Goal: Transaction & Acquisition: Purchase product/service

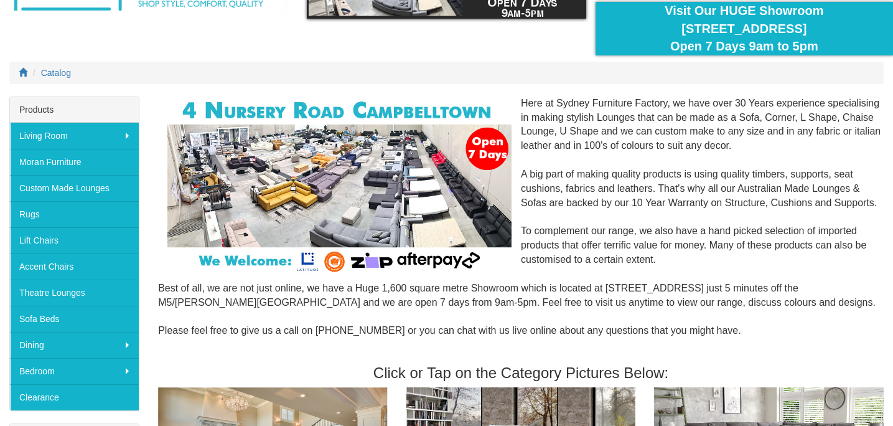
scroll to position [108, 0]
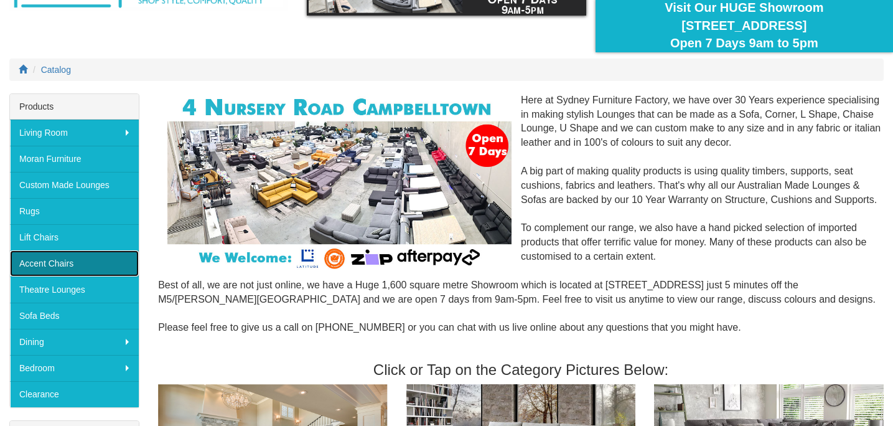
click at [68, 264] on link "Accent Chairs" at bounding box center [74, 263] width 129 height 26
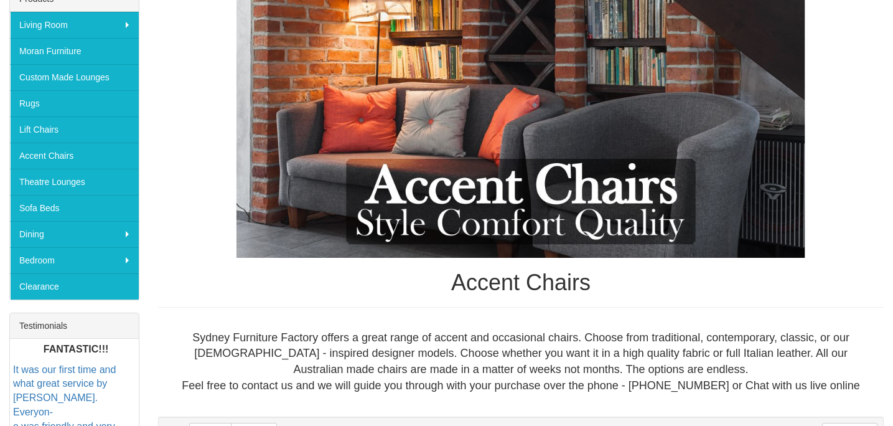
scroll to position [215, 0]
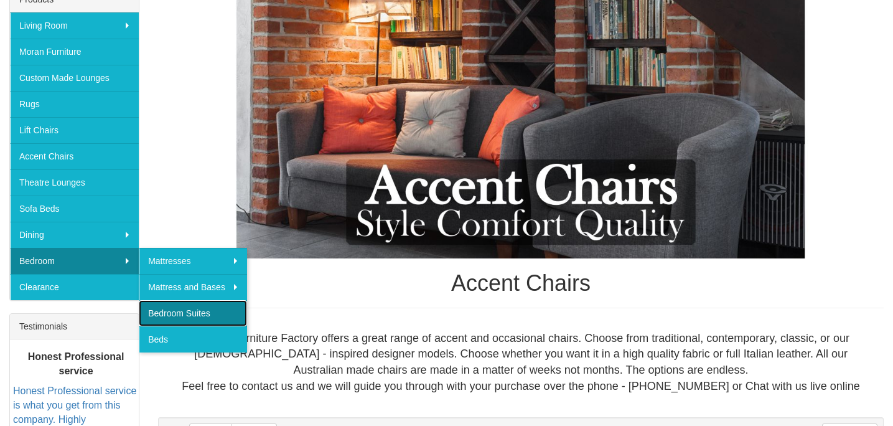
click at [167, 310] on link "Bedroom Suites" at bounding box center [193, 313] width 108 height 26
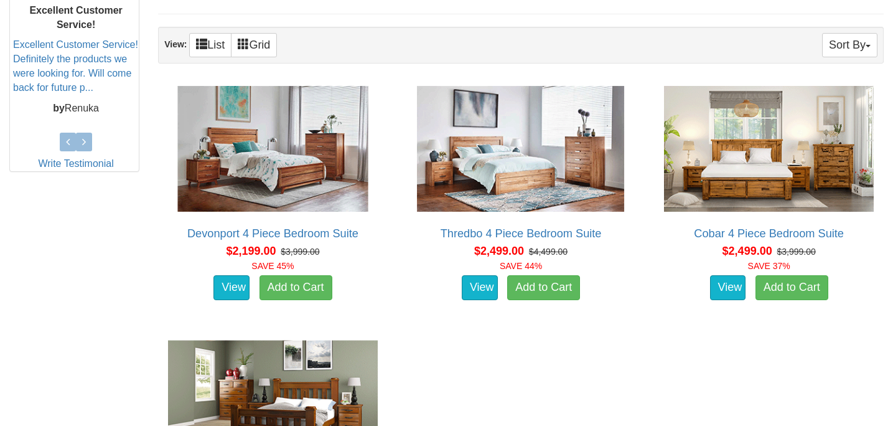
scroll to position [552, 0]
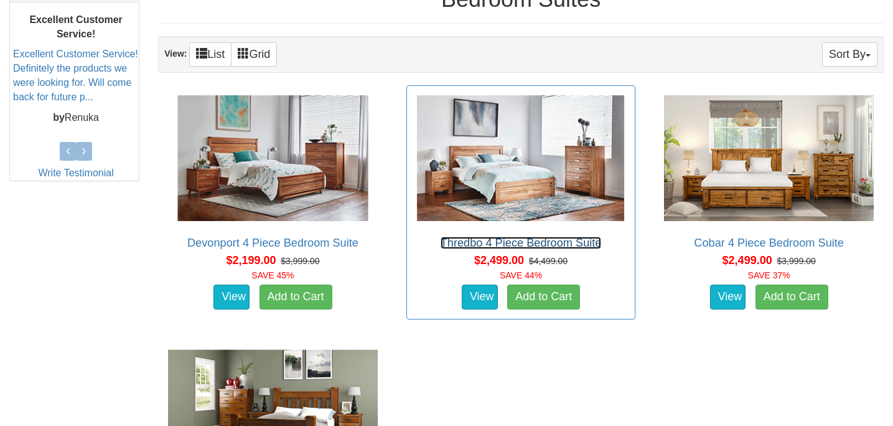
click at [566, 240] on link "Thredbo 4 Piece Bedroom Suite" at bounding box center [521, 242] width 161 height 12
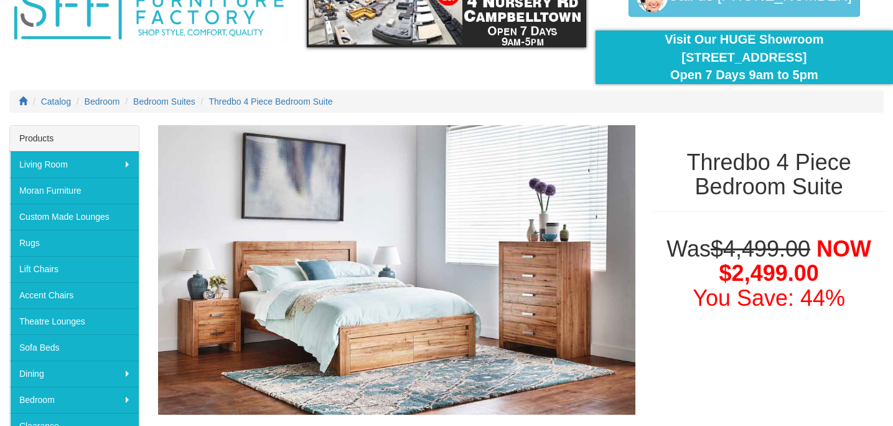
scroll to position [73, 0]
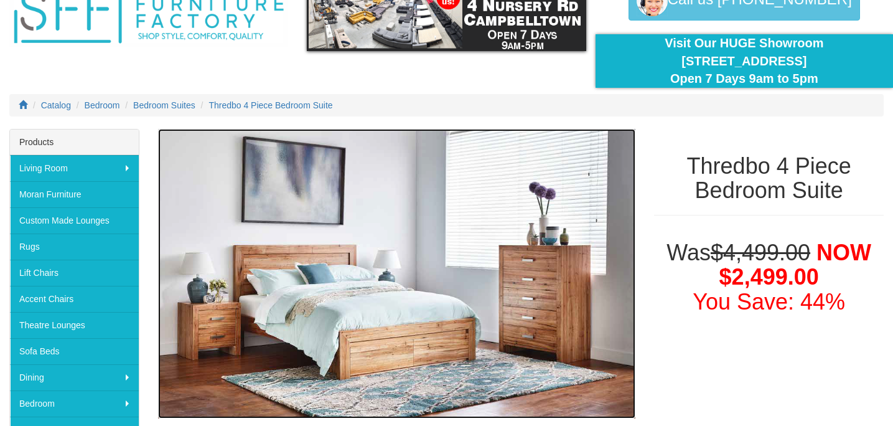
click at [585, 228] on img at bounding box center [396, 273] width 477 height 289
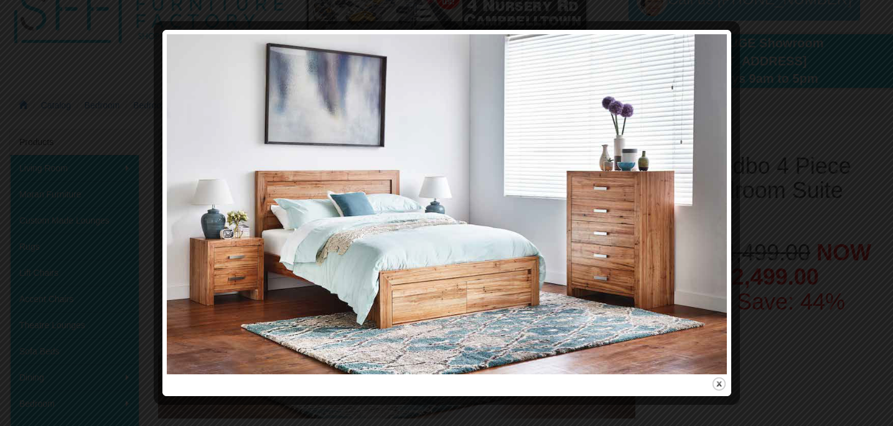
click at [721, 26] on div at bounding box center [447, 27] width 560 height 13
click at [27, 14] on div at bounding box center [446, 213] width 893 height 426
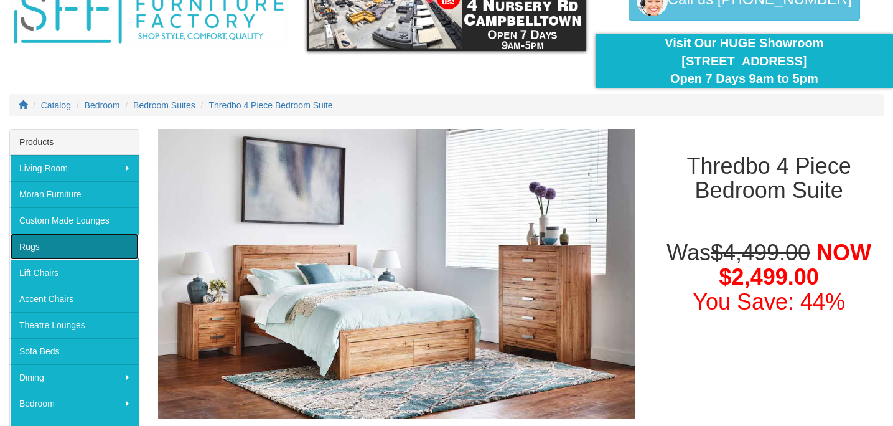
click at [35, 248] on link "Rugs" at bounding box center [74, 246] width 129 height 26
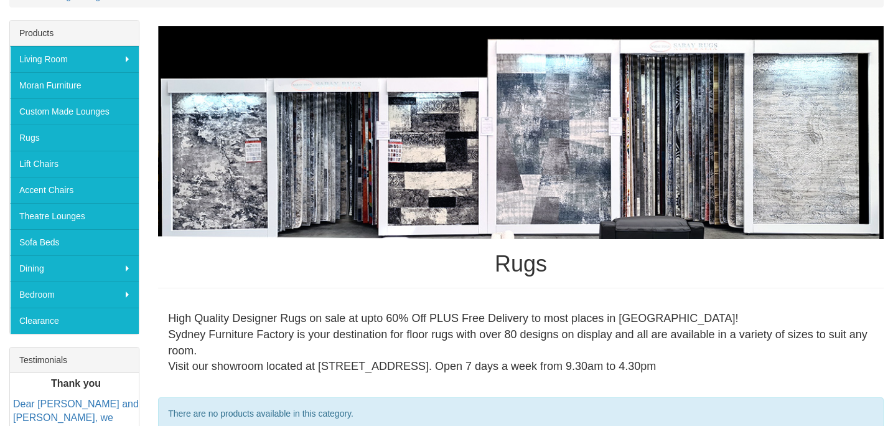
scroll to position [180, 0]
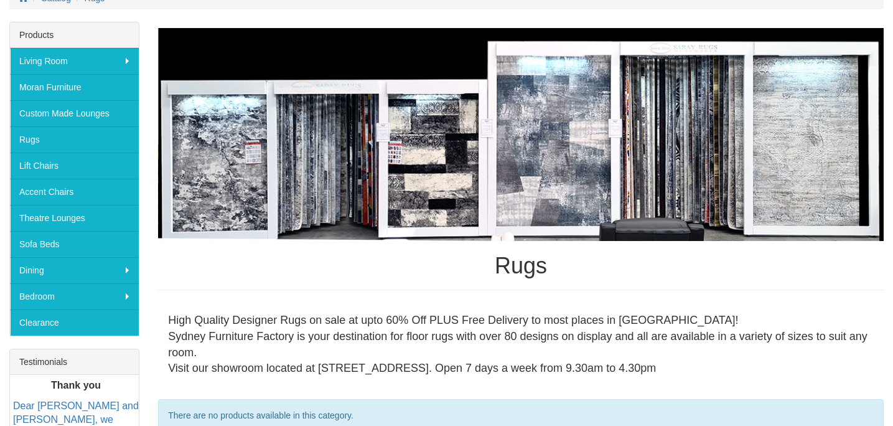
click at [261, 193] on img at bounding box center [520, 134] width 725 height 213
click at [298, 203] on img at bounding box center [520, 134] width 725 height 213
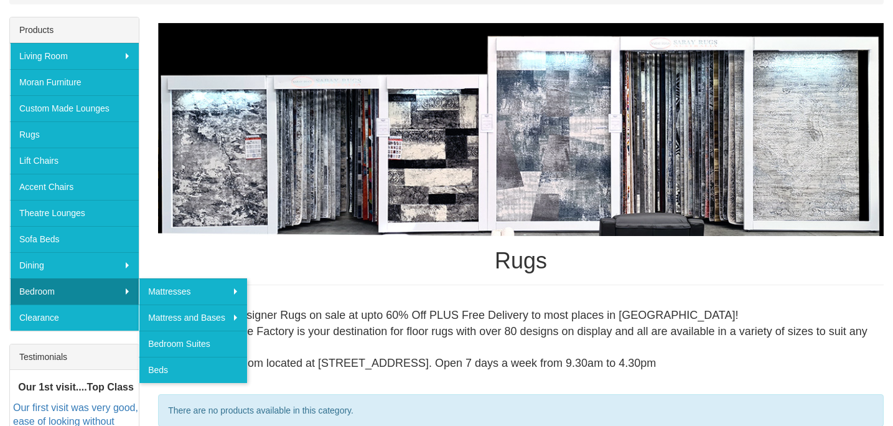
scroll to position [185, 0]
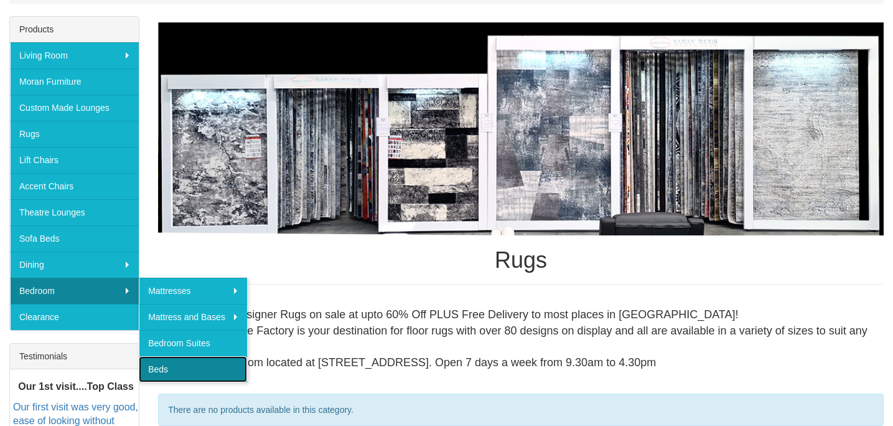
click at [163, 366] on link "Beds" at bounding box center [193, 369] width 108 height 26
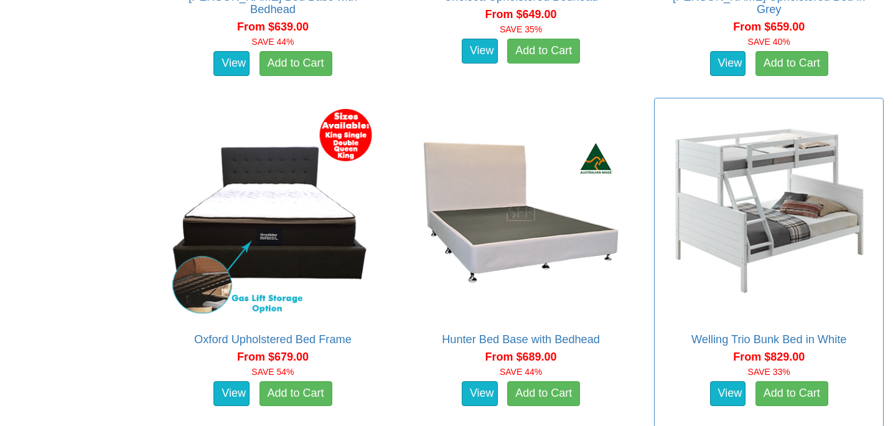
scroll to position [1681, 0]
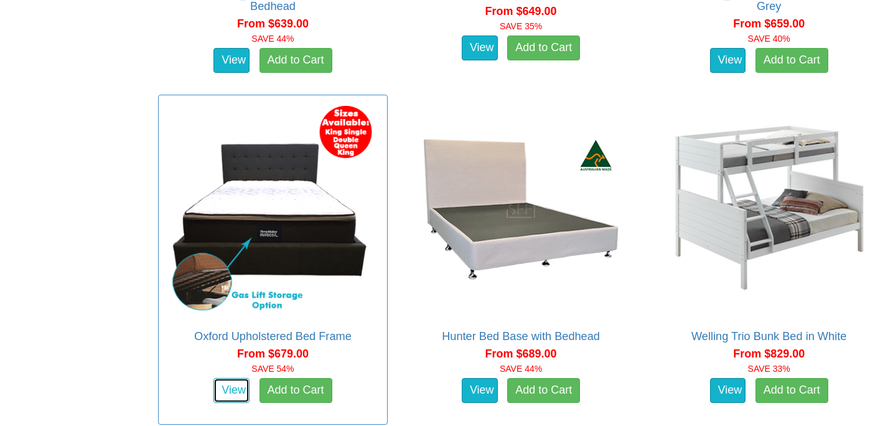
click at [240, 381] on link "View" at bounding box center [231, 390] width 36 height 25
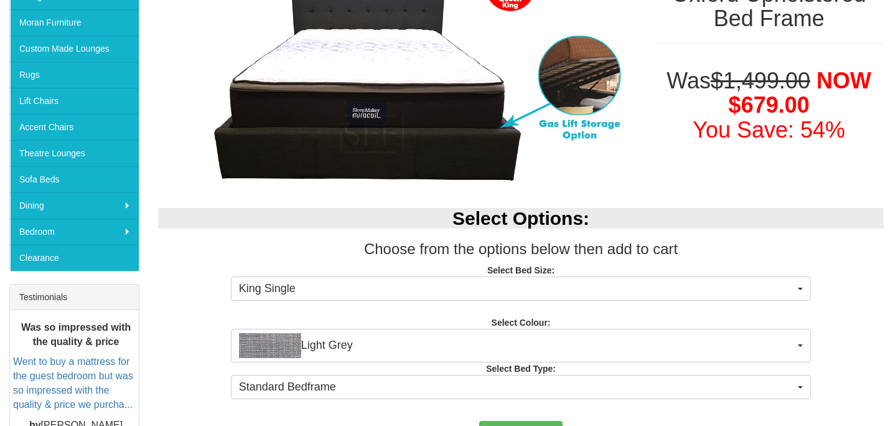
scroll to position [248, 0]
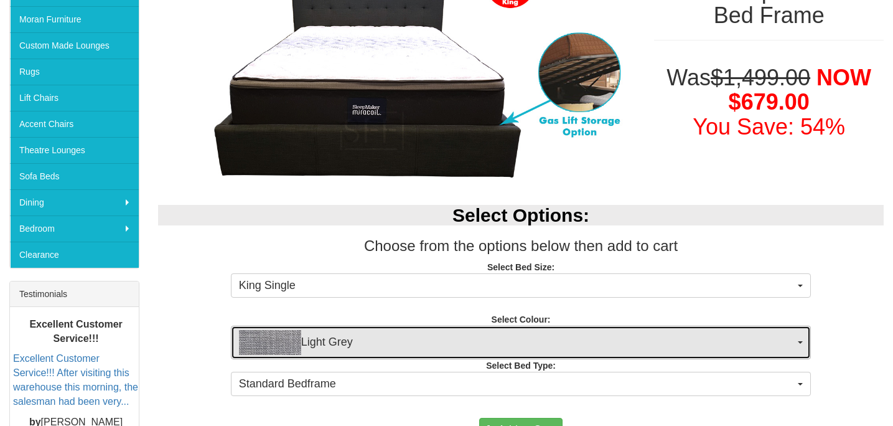
click at [290, 340] on img "button" at bounding box center [270, 342] width 62 height 25
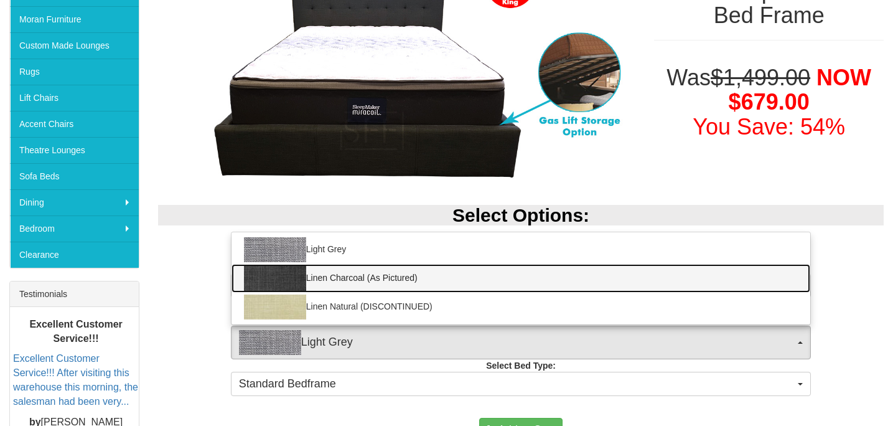
click at [286, 281] on img at bounding box center [275, 278] width 62 height 25
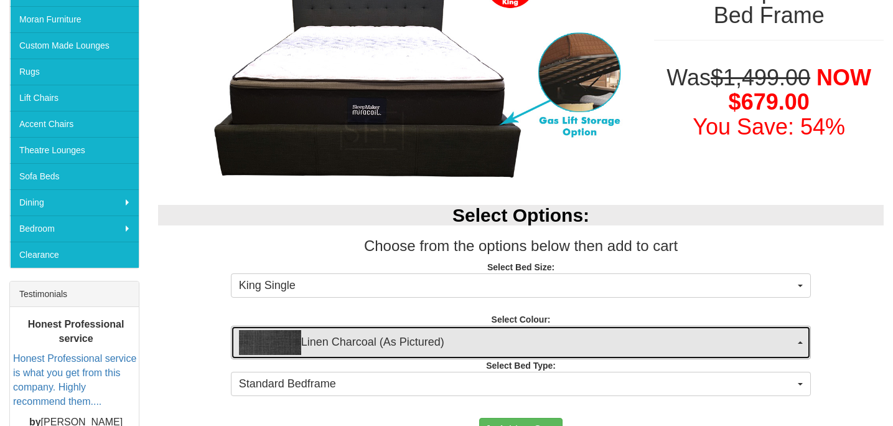
click at [287, 342] on img "button" at bounding box center [270, 342] width 62 height 25
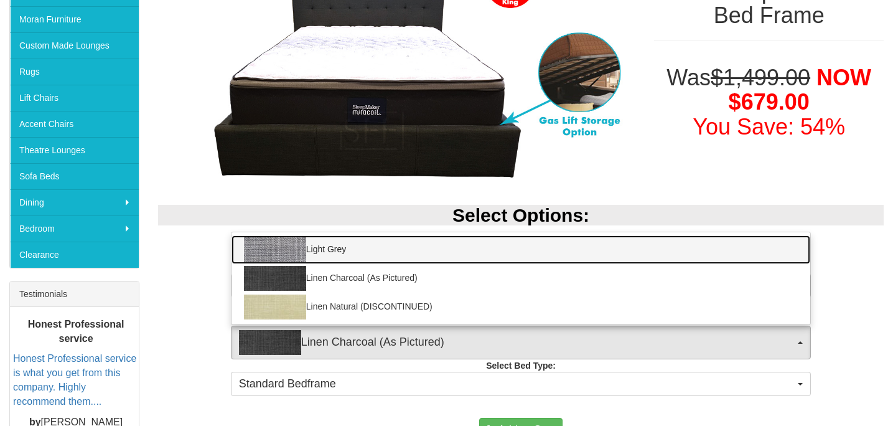
click at [286, 248] on img at bounding box center [275, 249] width 62 height 25
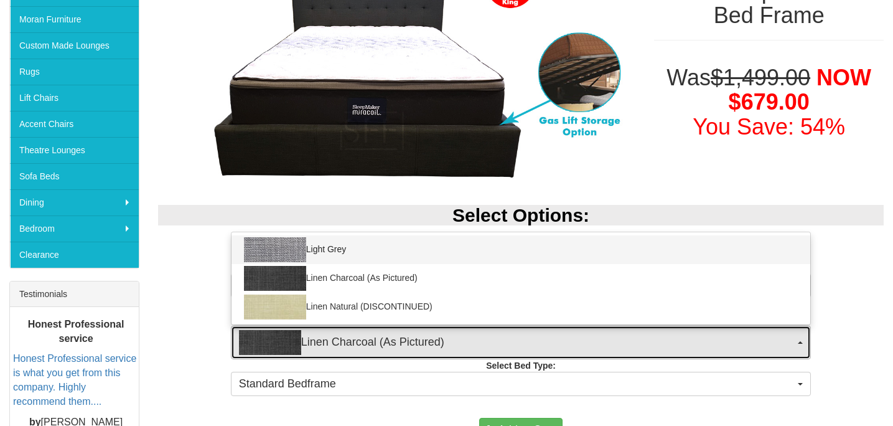
select select "1489"
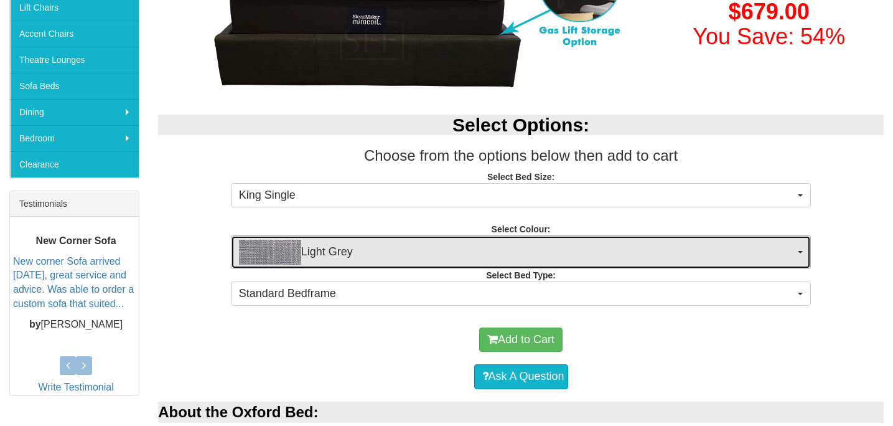
scroll to position [344, 0]
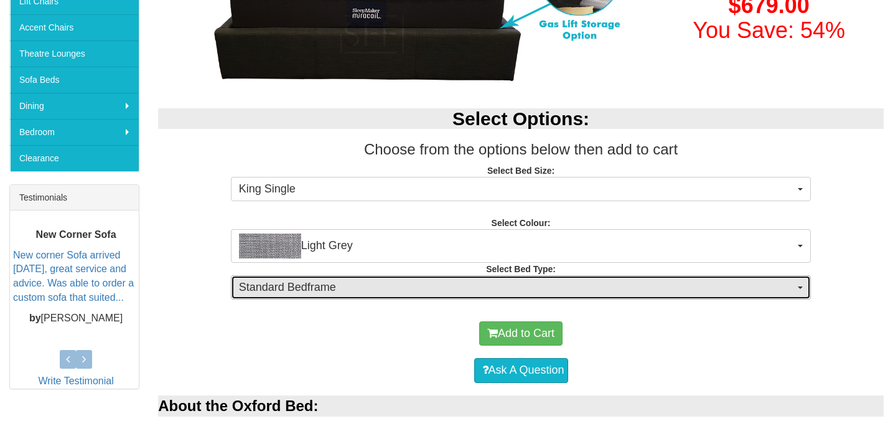
click at [346, 289] on span "Standard Bedframe" at bounding box center [517, 287] width 556 height 16
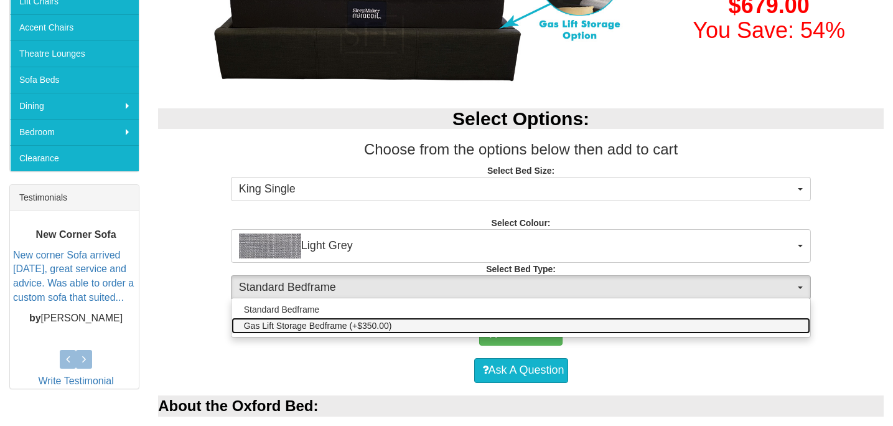
click at [338, 324] on span "Gas Lift Storage Bedframe (+$350.00)" at bounding box center [318, 325] width 148 height 12
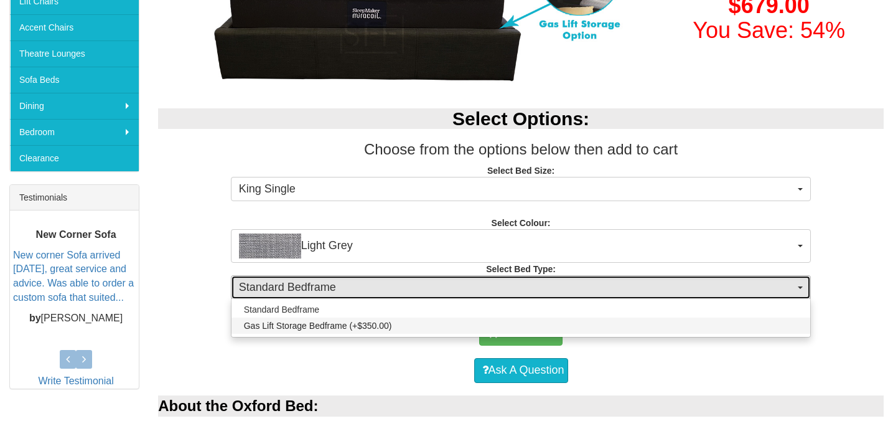
select select "1491"
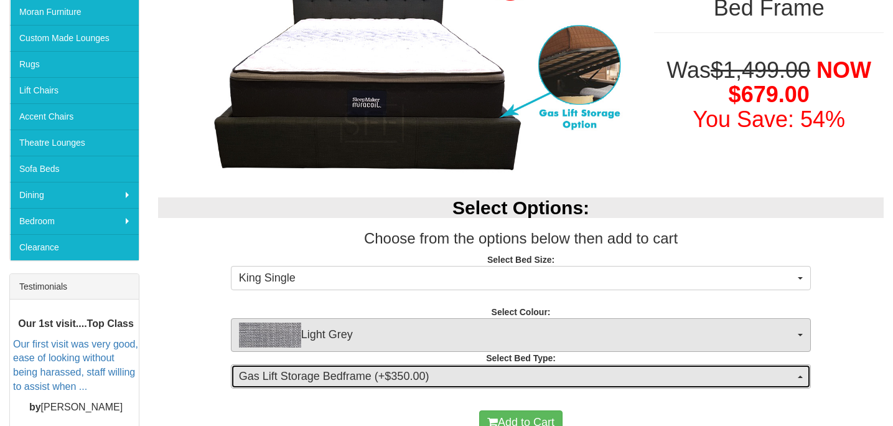
scroll to position [265, 0]
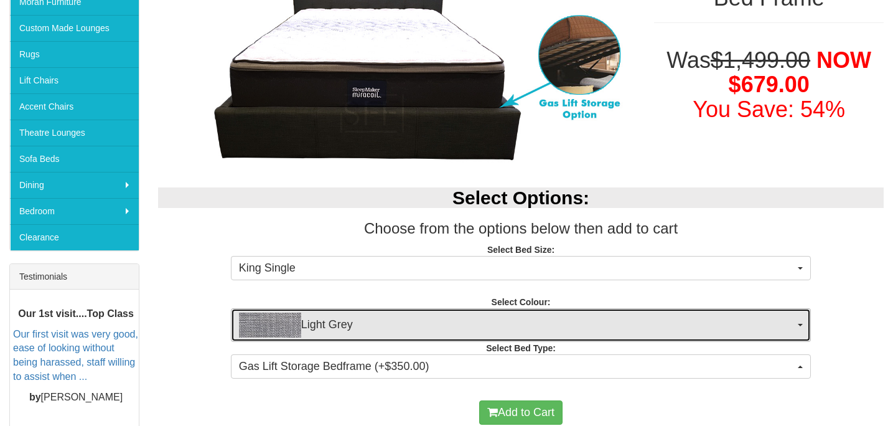
click at [287, 323] on img "button" at bounding box center [270, 324] width 62 height 25
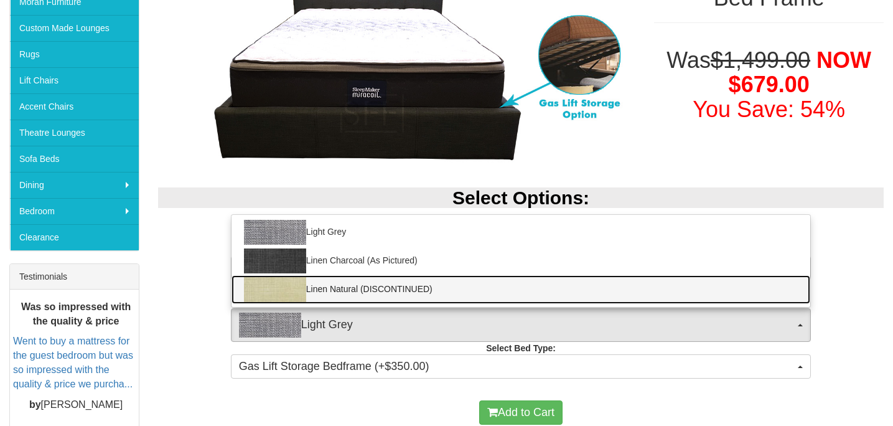
click at [289, 293] on img at bounding box center [275, 289] width 62 height 25
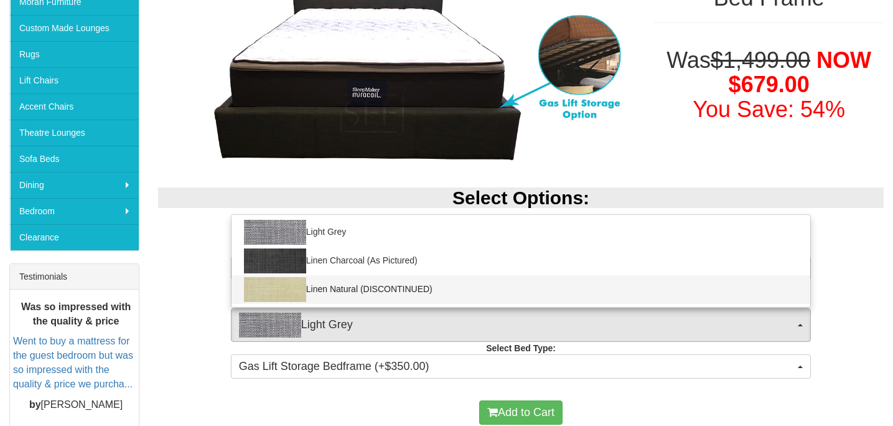
select select "1405"
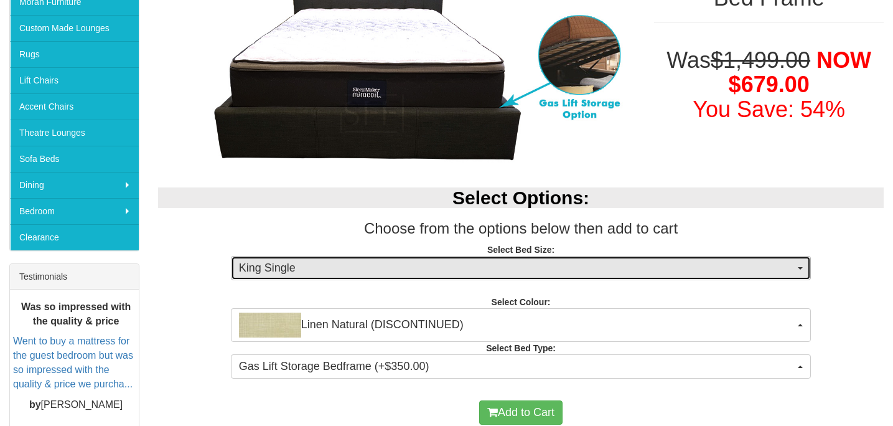
click at [294, 269] on span "King Single" at bounding box center [517, 268] width 556 height 16
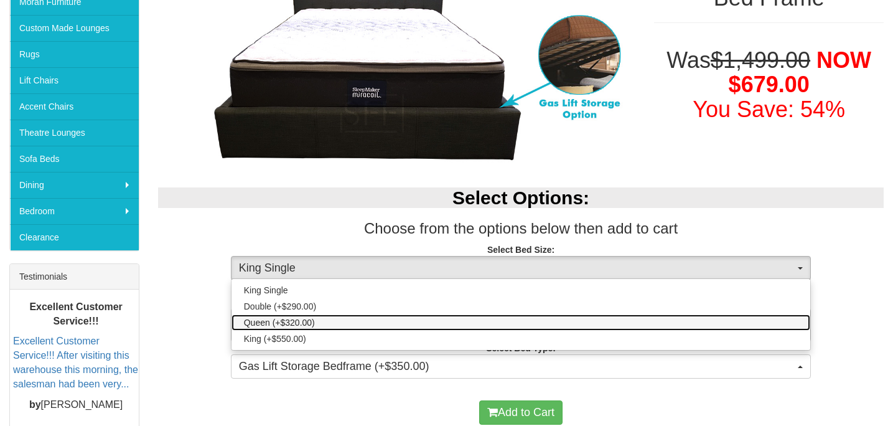
click at [271, 320] on span "Queen (+$320.00)" at bounding box center [279, 322] width 71 height 12
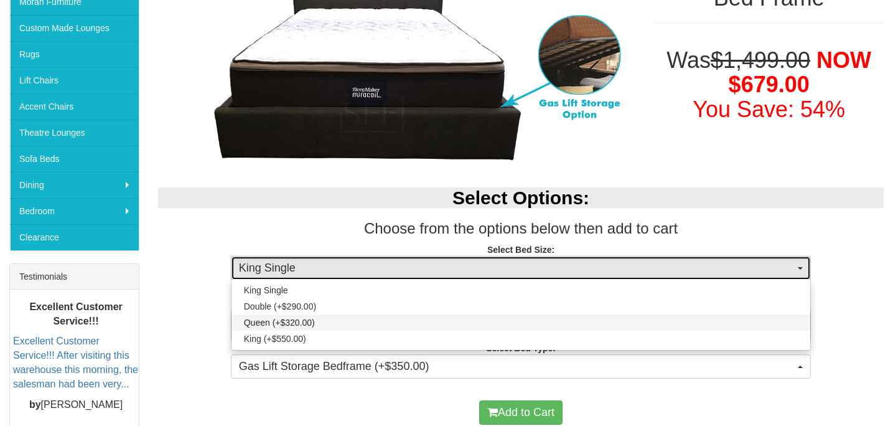
select select "1300"
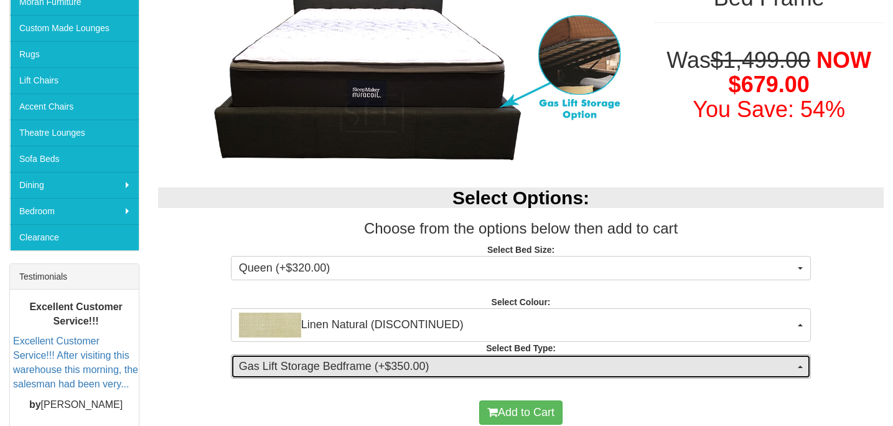
click at [284, 366] on span "Gas Lift Storage Bedframe (+$350.00)" at bounding box center [517, 366] width 556 height 16
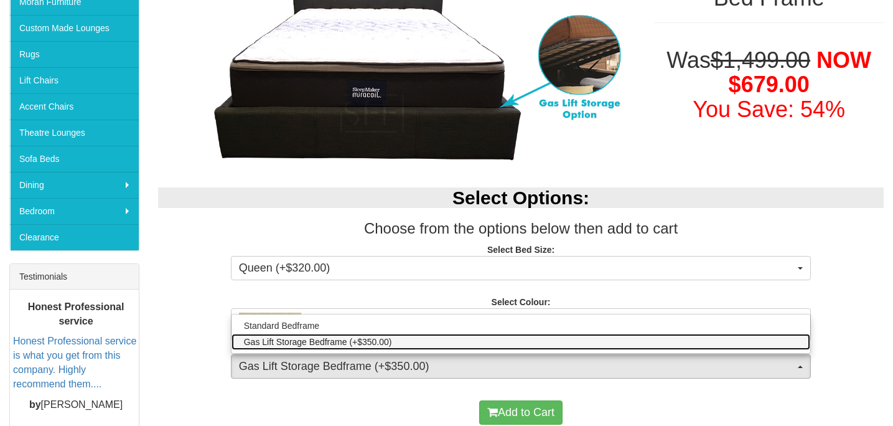
click at [332, 341] on span "Gas Lift Storage Bedframe (+$350.00)" at bounding box center [318, 341] width 148 height 12
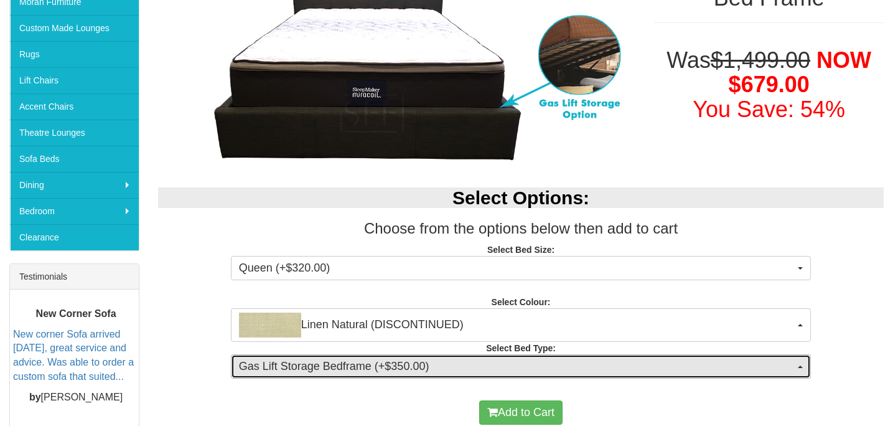
click at [803, 365] on span "button" at bounding box center [800, 366] width 5 height 2
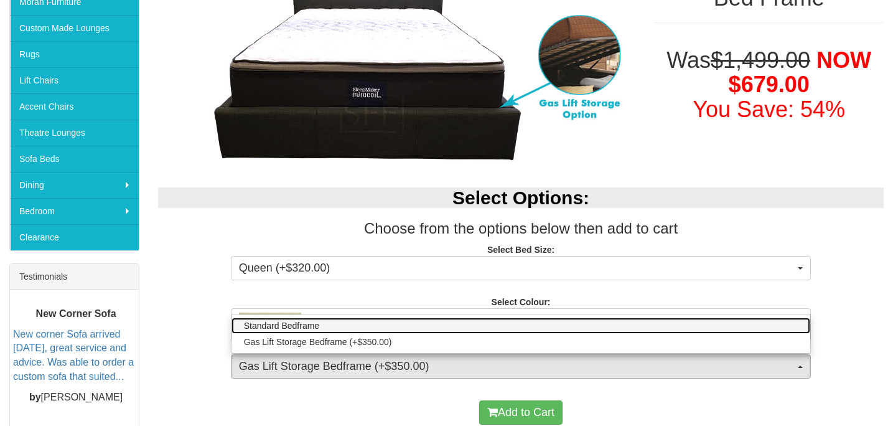
click at [740, 325] on link "Standard Bedframe" at bounding box center [520, 325] width 579 height 16
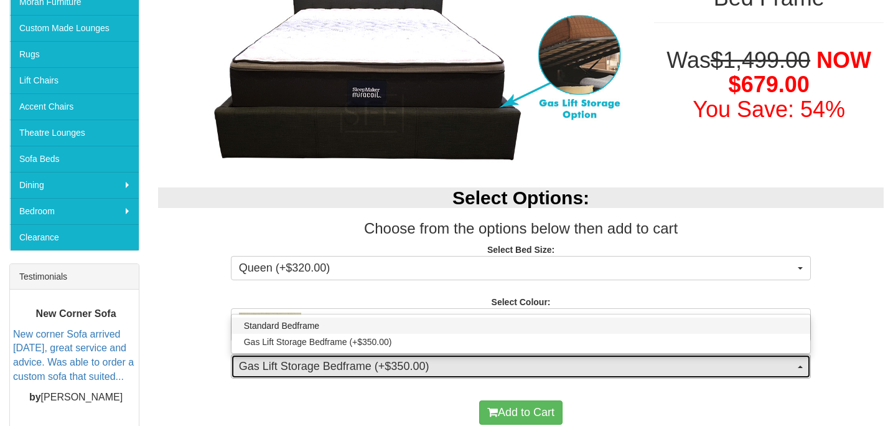
select select "1490"
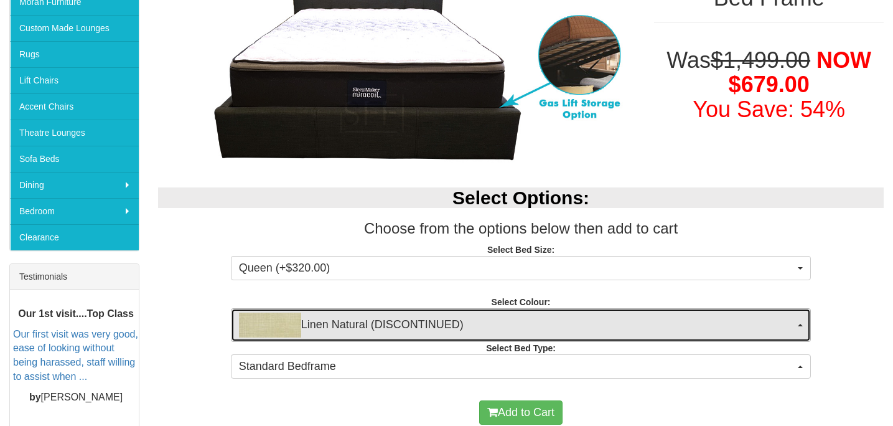
click at [465, 319] on span "Linen Natural (DISCONTINUED)" at bounding box center [517, 324] width 556 height 25
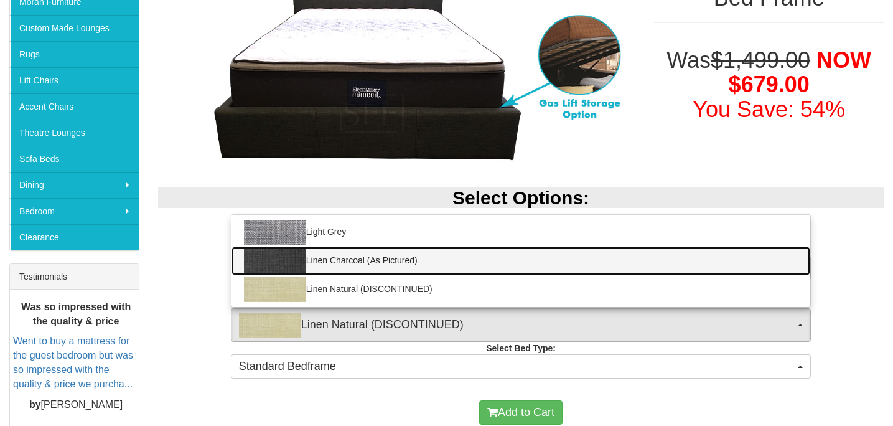
click at [366, 261] on link "Linen Charcoal (As Pictured)" at bounding box center [520, 260] width 579 height 29
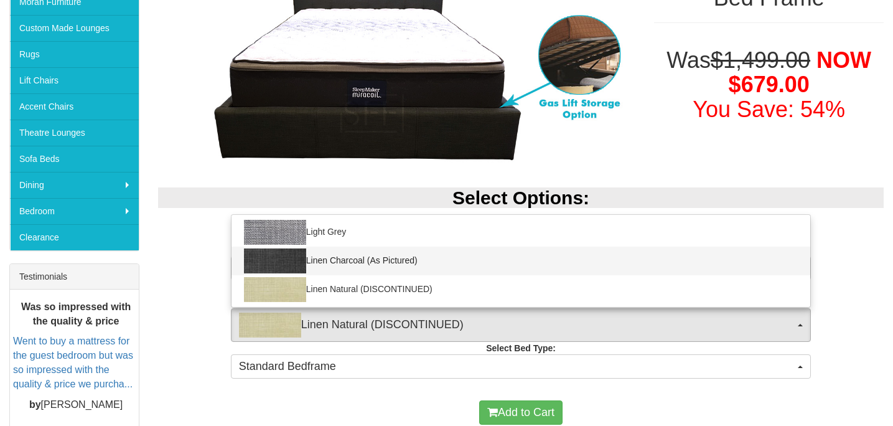
select select "1472"
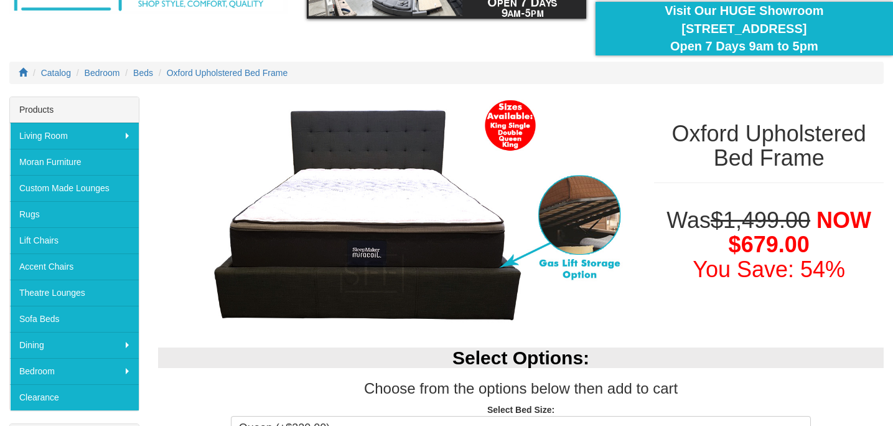
scroll to position [0, 0]
